Goal: Task Accomplishment & Management: Manage account settings

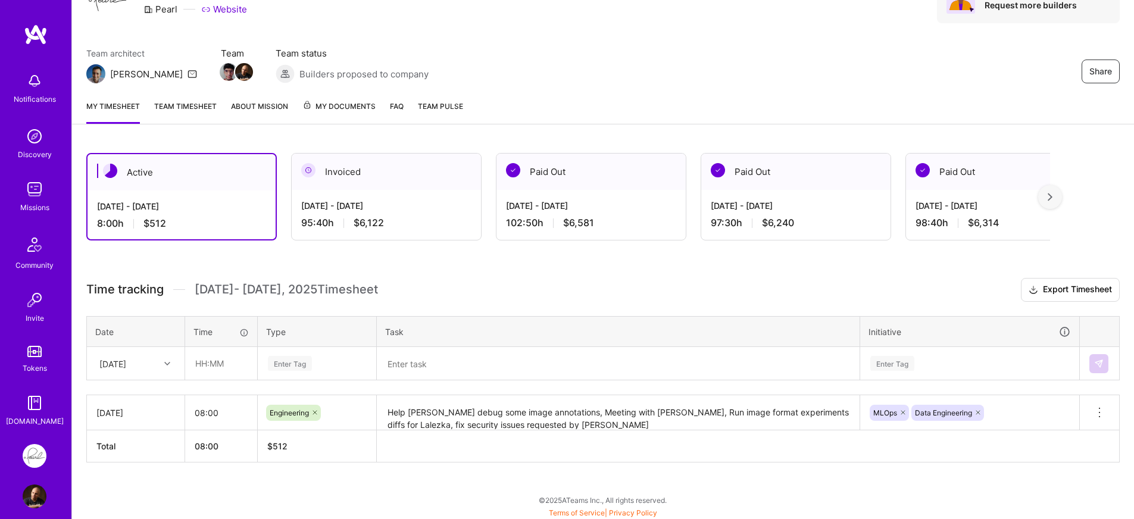
scroll to position [68, 0]
click at [157, 366] on div "[DATE]" at bounding box center [126, 362] width 66 height 20
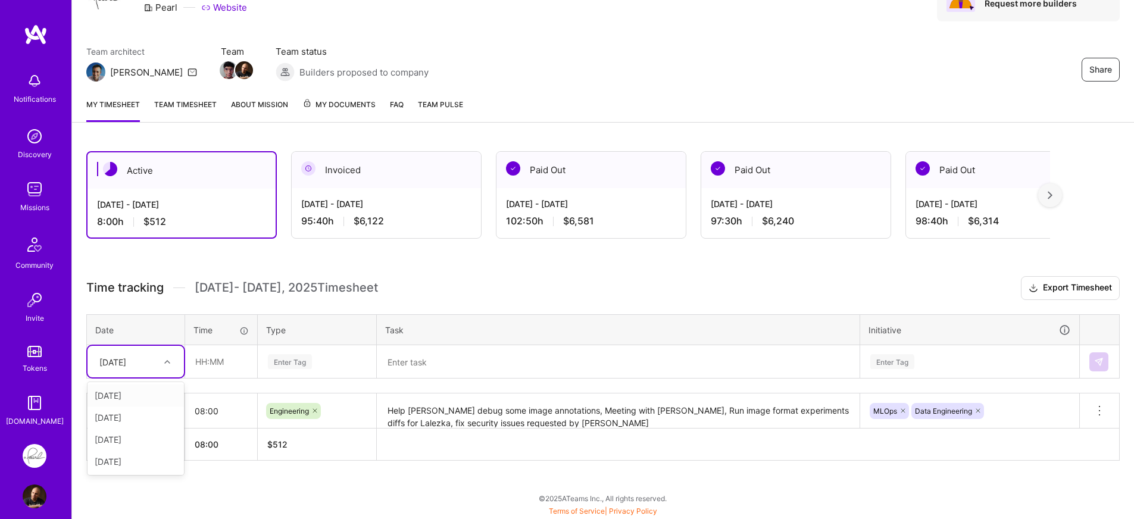
click at [178, 334] on th "Date" at bounding box center [136, 329] width 98 height 31
click at [158, 372] on div "[DATE]" at bounding box center [135, 362] width 96 height 32
click at [138, 464] on div "[DATE]" at bounding box center [135, 461] width 96 height 22
click at [165, 387] on div "Time tracking Aug 16 - Aug 31 , 2025 Timesheet Export Timesheet Date Time Type …" at bounding box center [602, 368] width 1033 height 184
click at [220, 366] on input "text" at bounding box center [221, 362] width 71 height 32
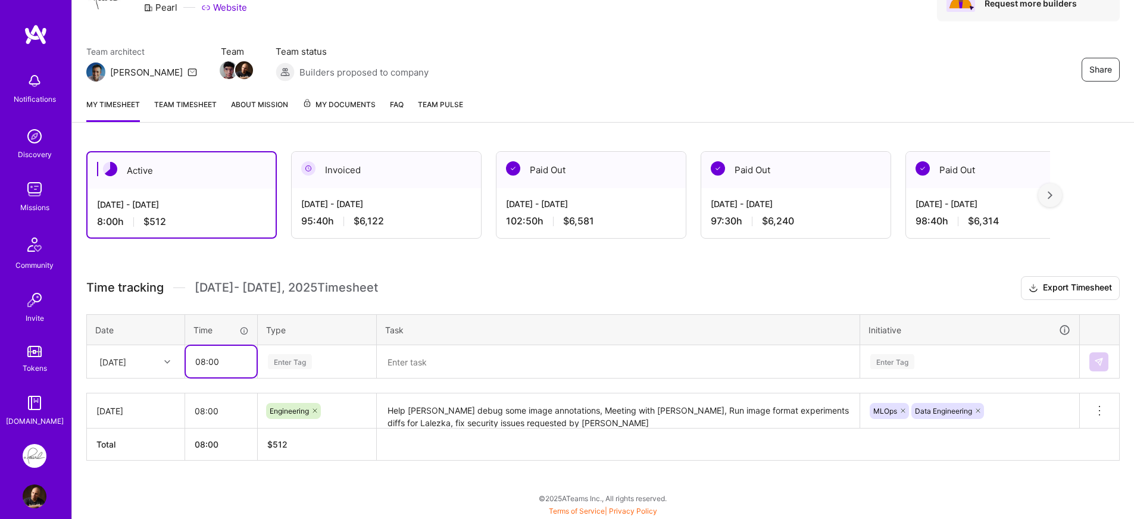
click at [202, 365] on input "08:00" at bounding box center [221, 362] width 71 height 32
type input "09:00"
click at [343, 356] on div "Enter Tag" at bounding box center [317, 361] width 101 height 15
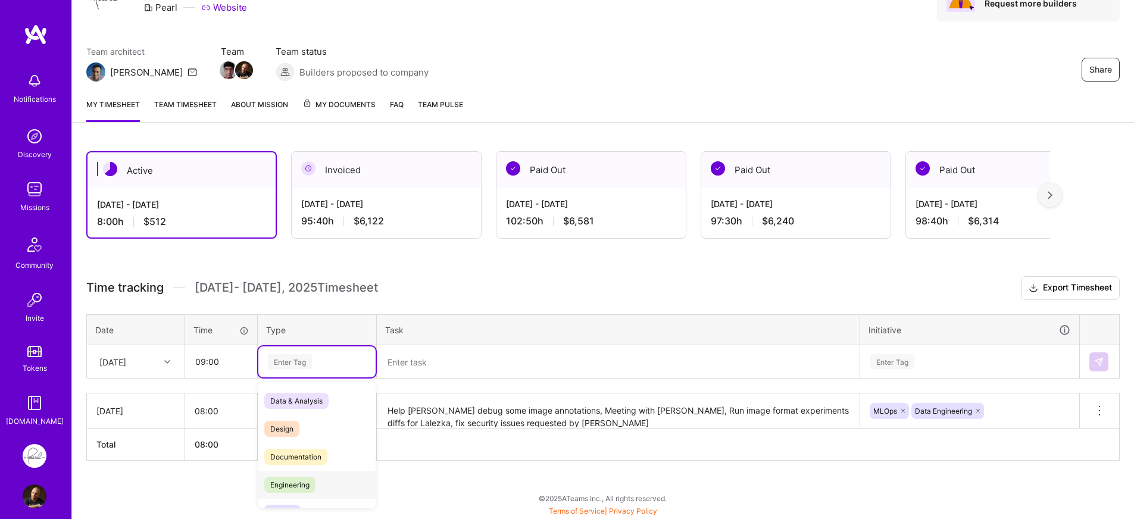
click at [308, 482] on span "Engineering" at bounding box center [289, 485] width 51 height 16
click at [475, 367] on textarea at bounding box center [618, 361] width 480 height 31
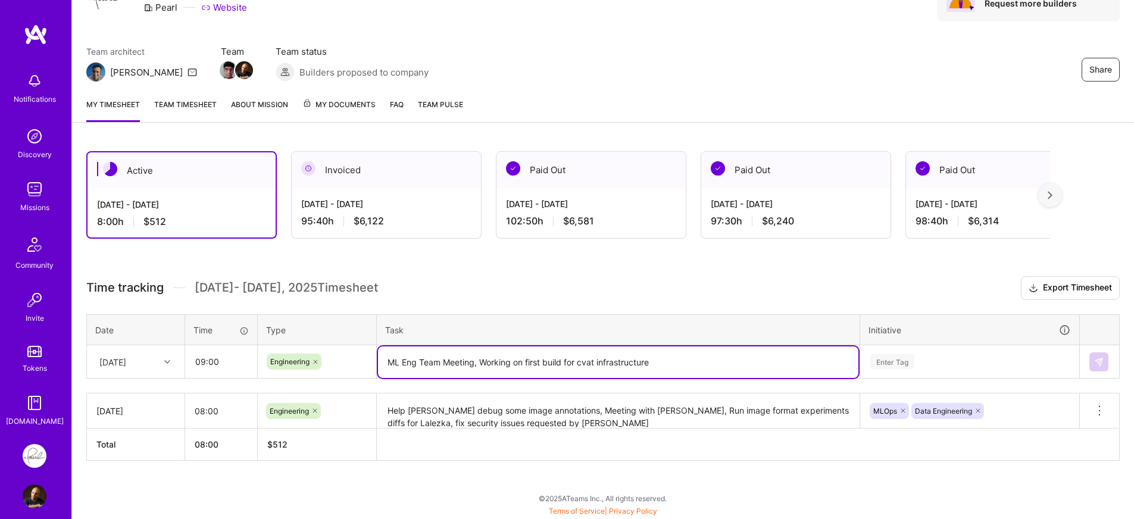
click at [728, 360] on textarea "ML Eng Team Meeting, Working on first build for cvat infrastructure" at bounding box center [618, 362] width 480 height 32
type textarea "ML Eng Team Meeting, Working on first build for cvat infrastructure"
click at [936, 362] on div "Enter Tag" at bounding box center [970, 361] width 218 height 31
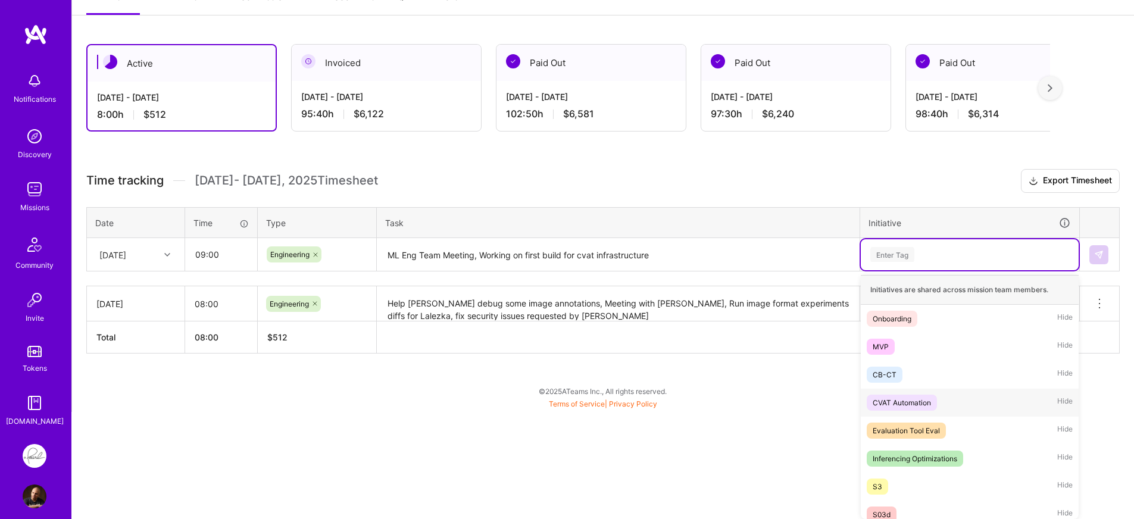
click at [905, 400] on div "CVAT Automation" at bounding box center [901, 402] width 58 height 12
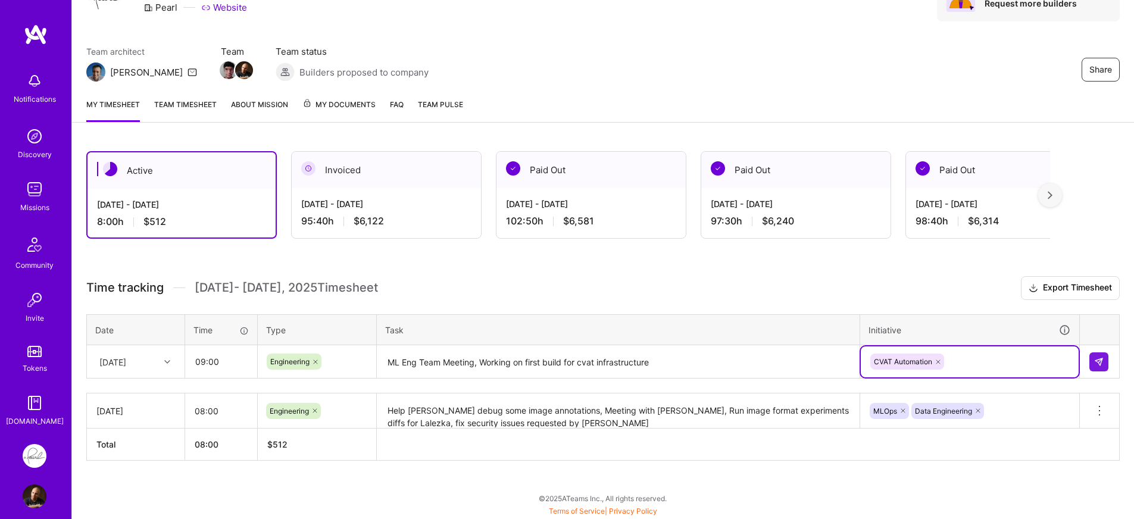
click at [938, 364] on icon at bounding box center [937, 361] width 7 height 7
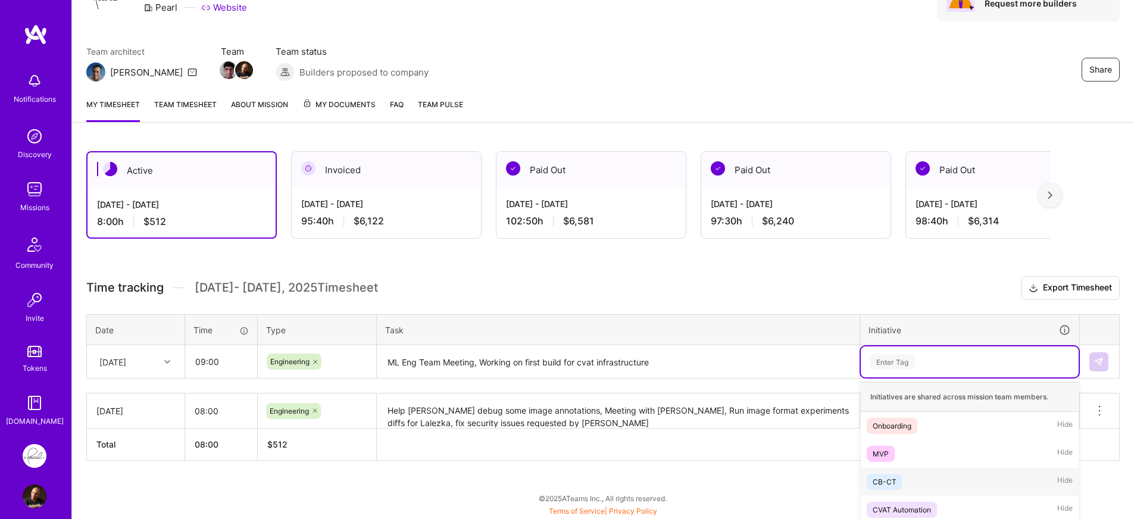
click at [940, 361] on div "option CVAT Automation, deselected. option CB-CT focused, 3 of 19. 19 results a…" at bounding box center [970, 361] width 218 height 31
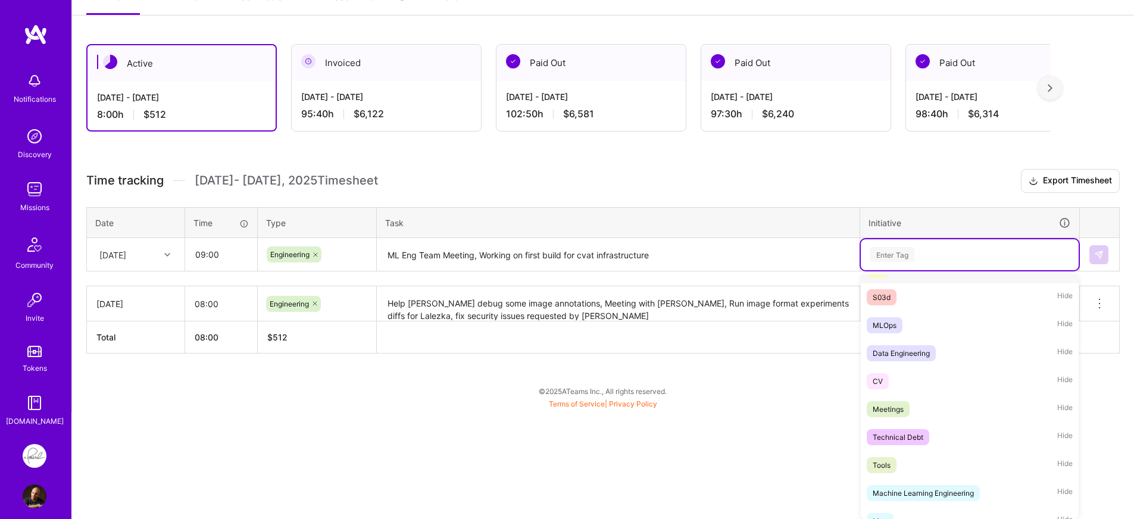
scroll to position [221, 0]
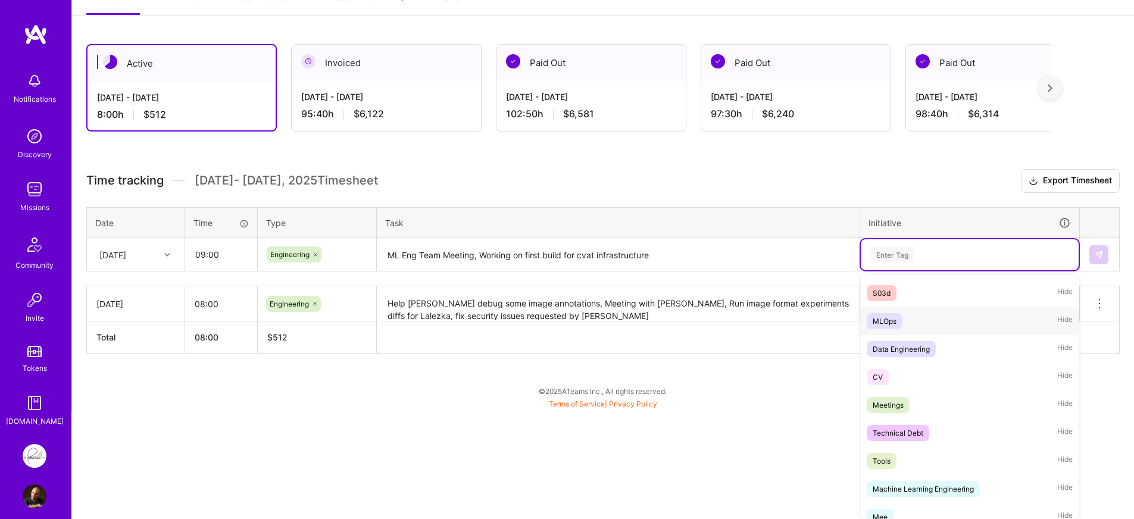
click at [916, 327] on div "MLOps Hide" at bounding box center [970, 321] width 218 height 28
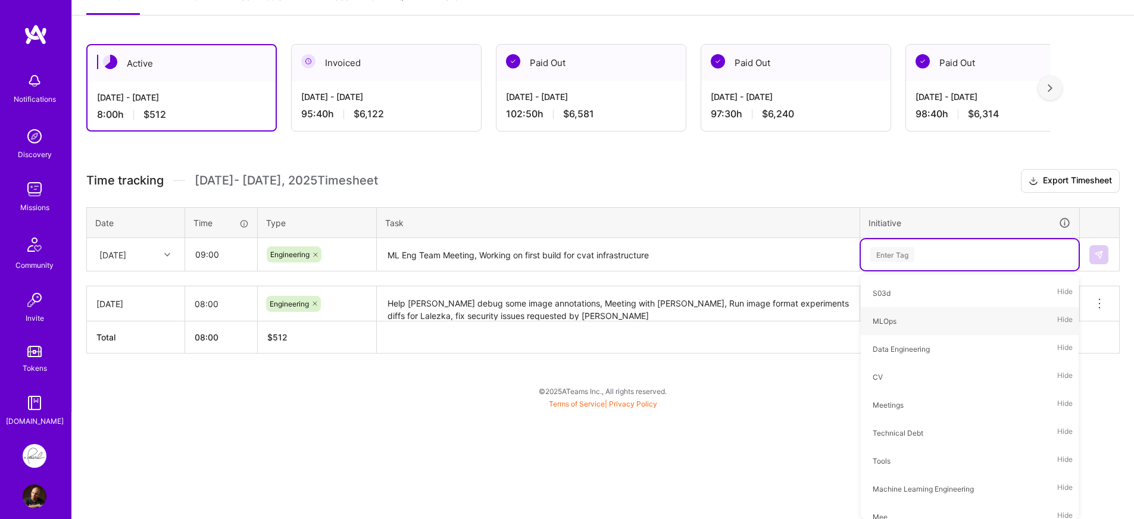
scroll to position [68, 0]
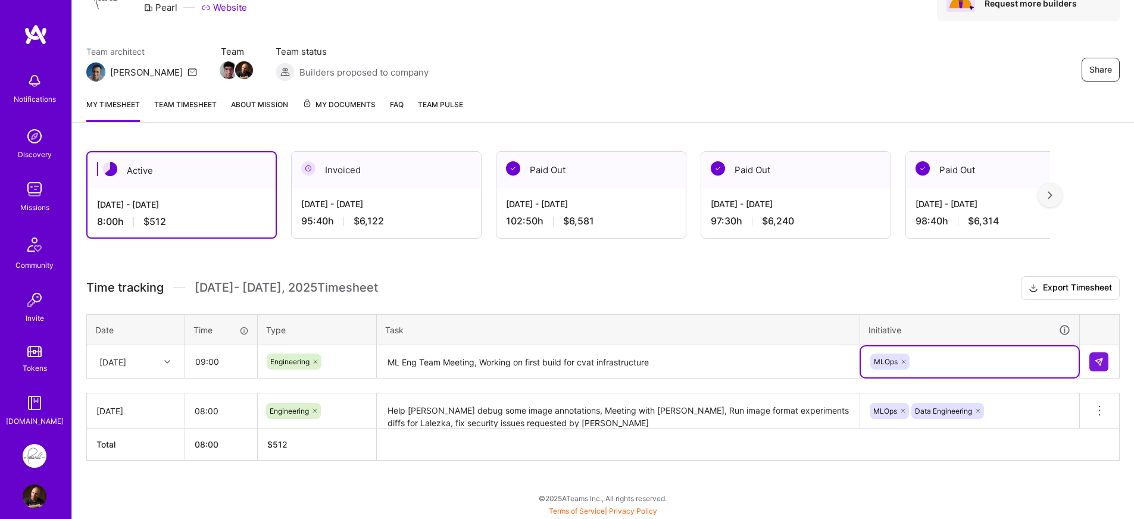
click at [787, 370] on textarea "ML Eng Team Meeting, Working on first build for cvat infrastructure" at bounding box center [618, 362] width 480 height 32
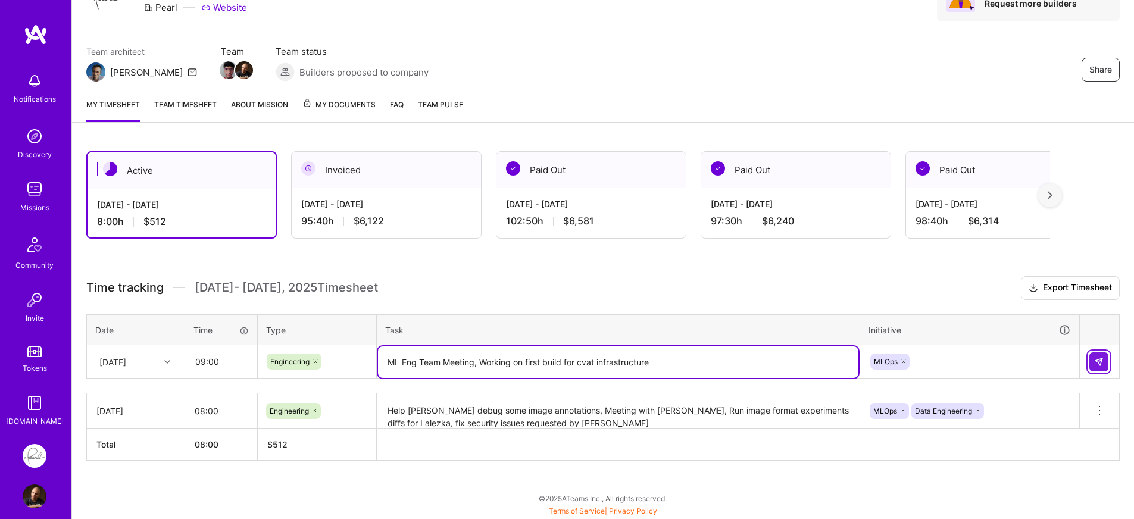
click at [1097, 362] on img at bounding box center [1099, 362] width 10 height 10
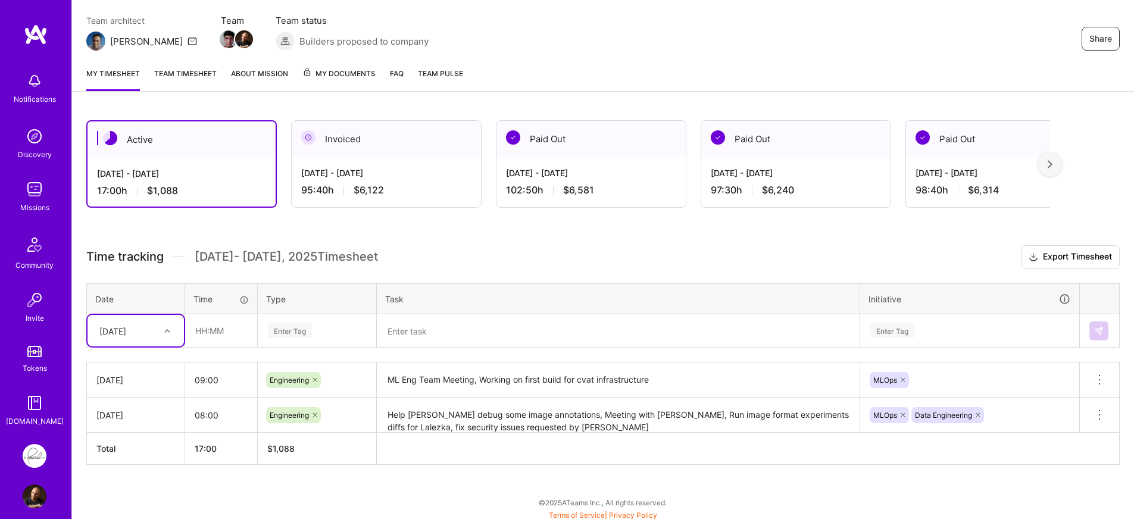
scroll to position [103, 0]
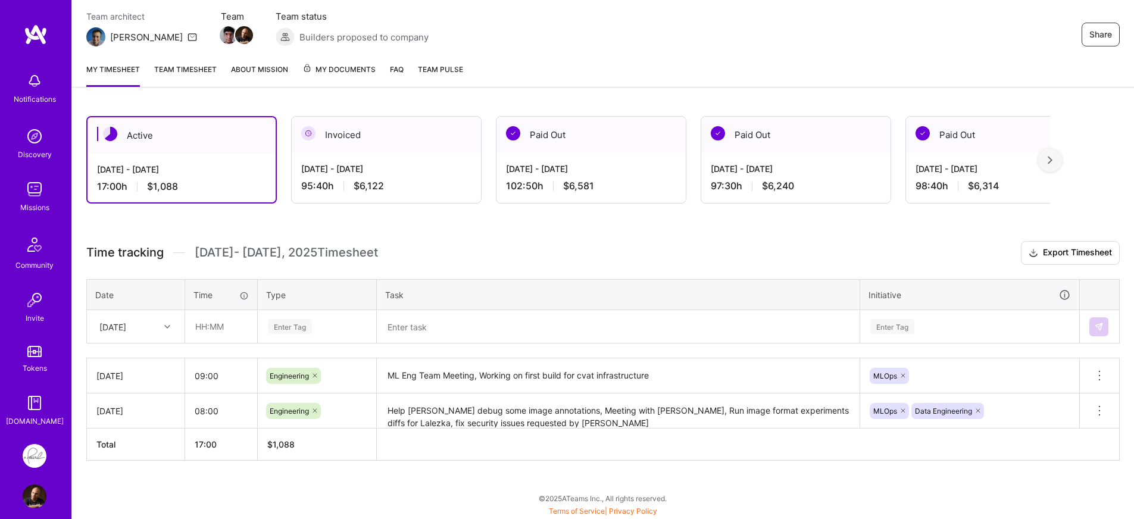
click at [908, 240] on div "Active Aug 16 - Aug 31, 2025 17:00 h $1,088 Invoiced Aug 1 - Aug 15, 2025 95:40…" at bounding box center [603, 310] width 1062 height 417
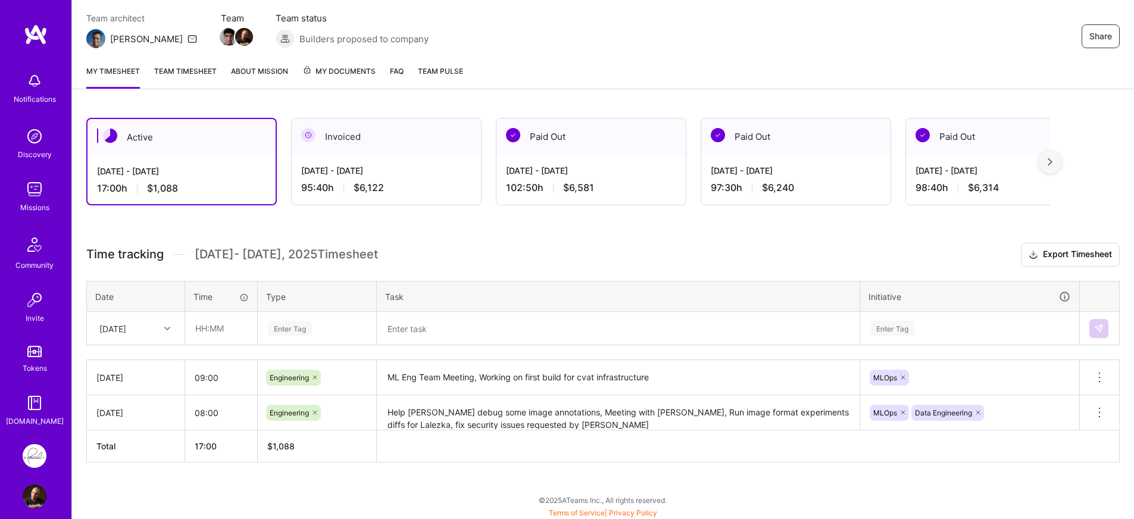
scroll to position [103, 0]
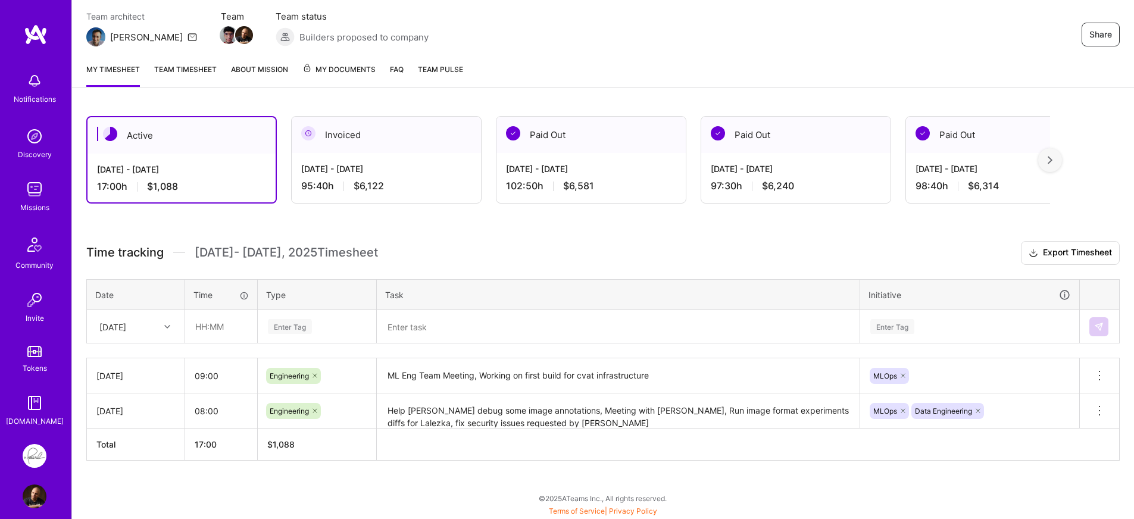
click at [351, 349] on div "Time tracking [DATE] - [DATE] Timesheet Export Timesheet Date Time Type Task In…" at bounding box center [602, 351] width 1033 height 220
